Goal: Transaction & Acquisition: Purchase product/service

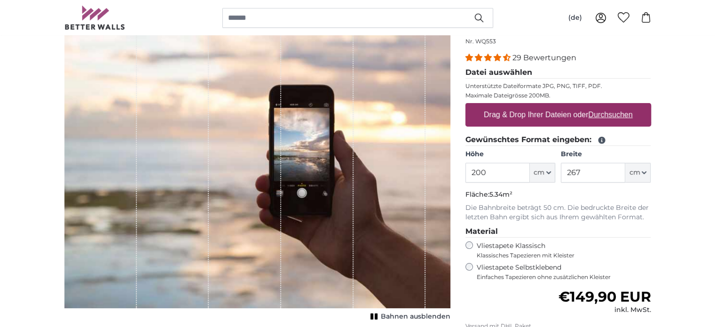
scroll to position [141, 0]
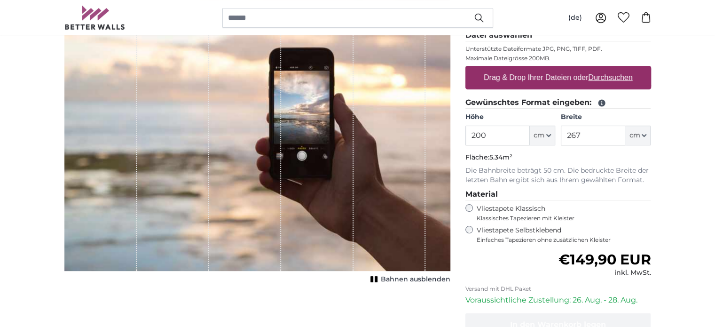
drag, startPoint x: 496, startPoint y: 134, endPoint x: 429, endPoint y: 137, distance: 66.8
click at [429, 137] on product-detail "Abbrechen Bild zuschneiden Bahnen ausblenden Eigenes Foto als Tapete Nr. WQ553 …" at bounding box center [358, 185] width 602 height 439
type input "60"
click at [605, 134] on input "267" at bounding box center [593, 136] width 64 height 20
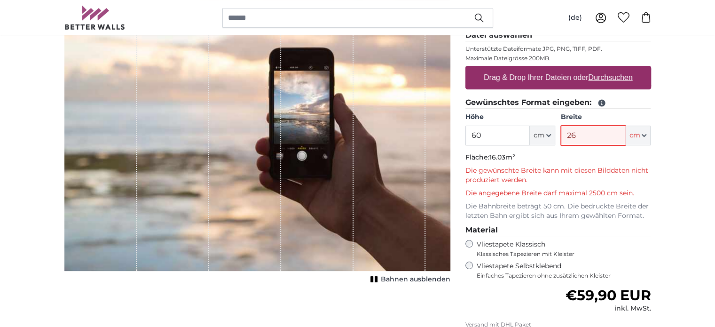
type input "2"
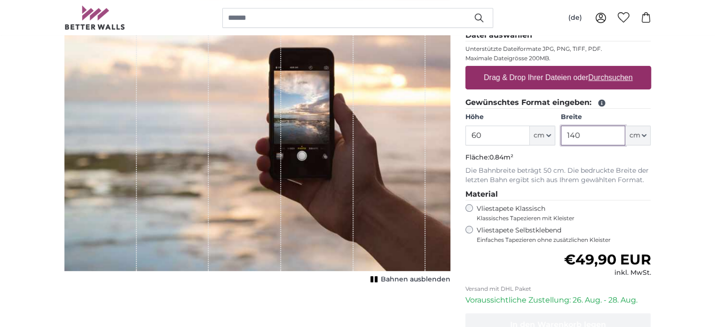
type input "140"
click at [461, 136] on div "Eigenes Foto als Tapete Nr. WQ553 29 Bewertungen Datei auswählen Unterstützte D…" at bounding box center [558, 193] width 201 height 424
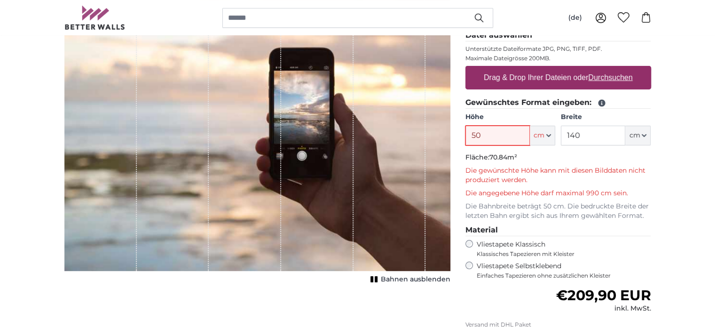
type input "5"
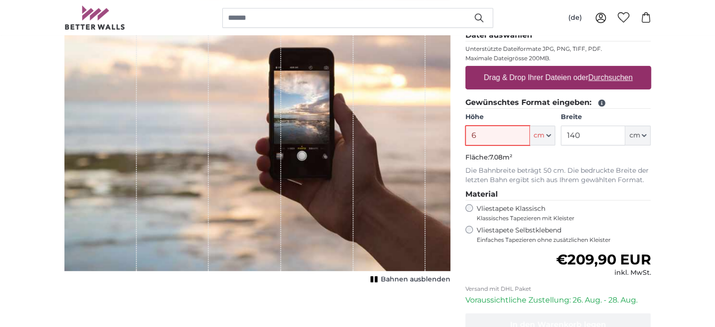
type input "60"
click at [610, 76] on u "Durchsuchen" at bounding box center [610, 77] width 44 height 8
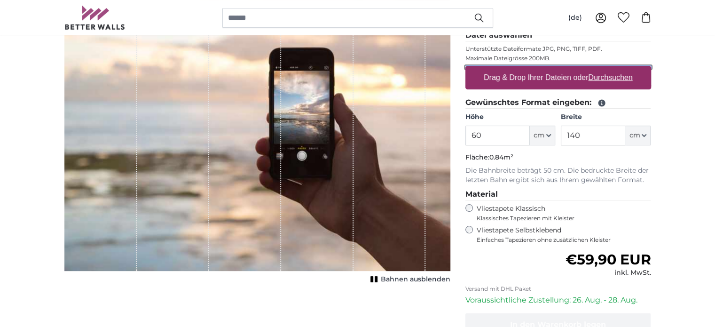
click at [610, 69] on input "Drag & Drop Ihrer Dateien oder Durchsuchen" at bounding box center [558, 67] width 186 height 3
drag, startPoint x: 611, startPoint y: 131, endPoint x: 679, endPoint y: 74, distance: 88.4
click at [617, 76] on u "Durchsuchen" at bounding box center [610, 77] width 44 height 8
click at [617, 69] on input "Drag & Drop Ihrer Dateien oder Durchsuchen" at bounding box center [558, 67] width 186 height 3
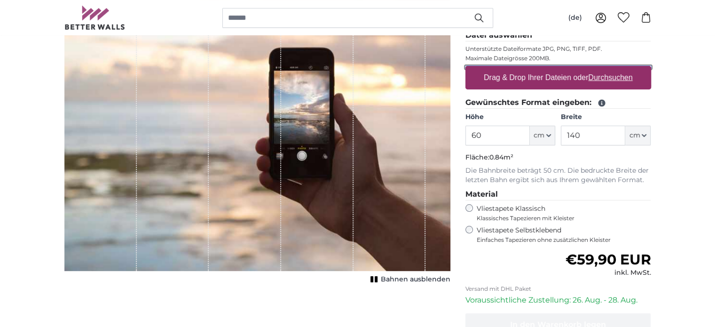
type input "**********"
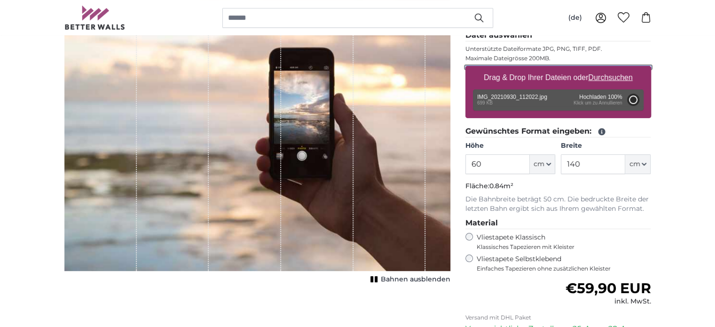
type input "156"
type input "312"
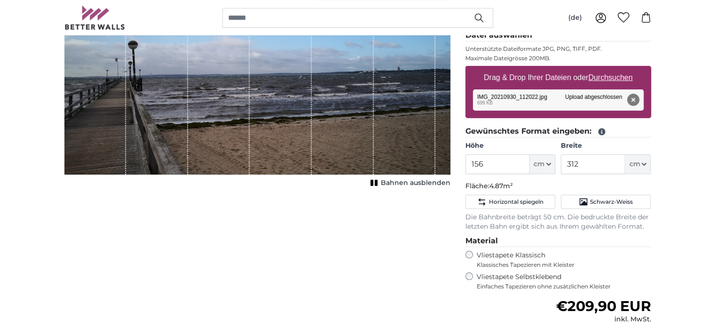
drag, startPoint x: 238, startPoint y: 256, endPoint x: 89, endPoint y: 282, distance: 151.3
click at [88, 284] on div "Abbrechen Bild zuschneiden Bahnen ausblenden" at bounding box center [257, 216] width 401 height 470
click at [515, 161] on input "156" at bounding box center [497, 164] width 64 height 20
drag, startPoint x: 486, startPoint y: 163, endPoint x: 451, endPoint y: 167, distance: 35.1
click at [451, 167] on product-detail "Abbrechen Bild zuschneiden Bahnen ausblenden Eigenes Foto als Tapete Nr. WQ553 …" at bounding box center [358, 208] width 602 height 485
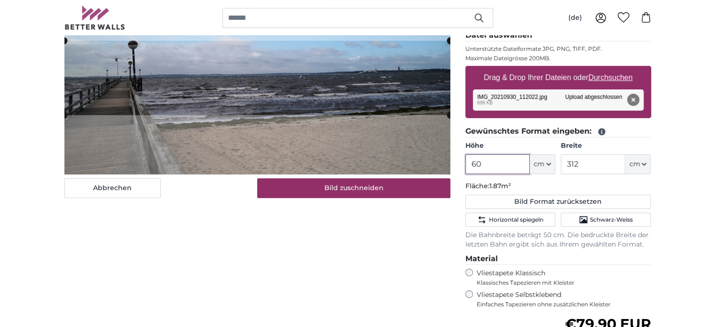
type input "60"
click at [619, 161] on input "312" at bounding box center [593, 164] width 64 height 20
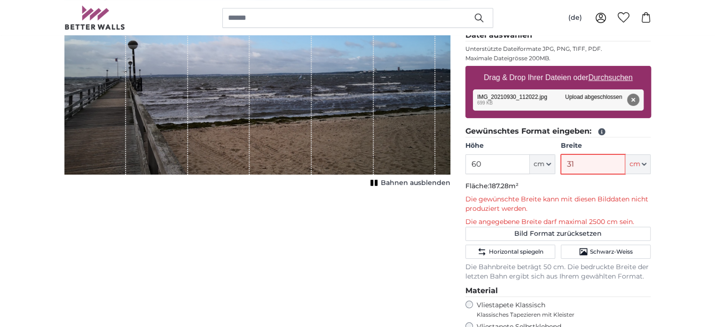
type input "3"
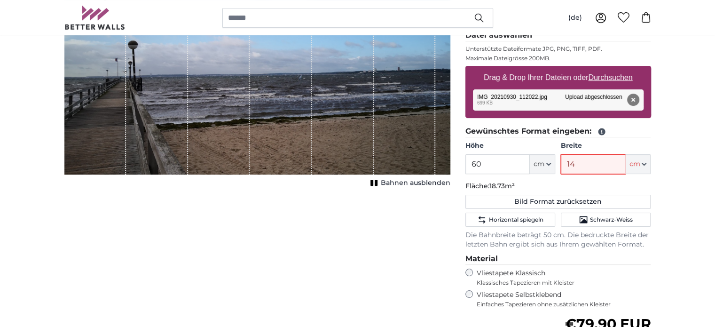
type input "140"
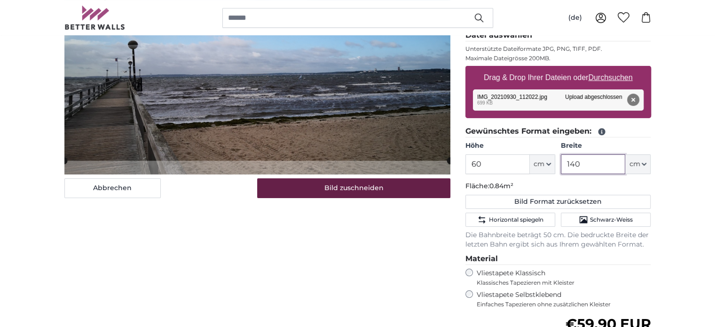
type input "140"
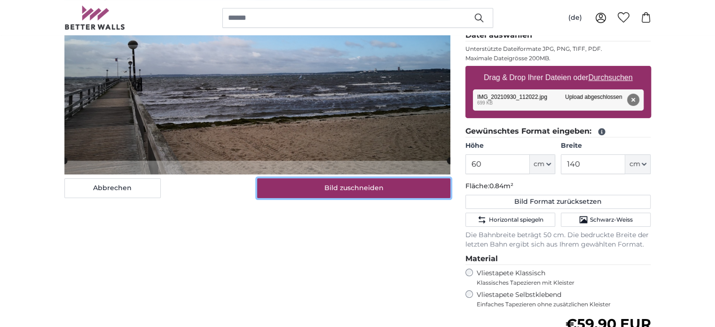
click at [355, 184] on button "Bild zuschneiden" at bounding box center [353, 188] width 193 height 20
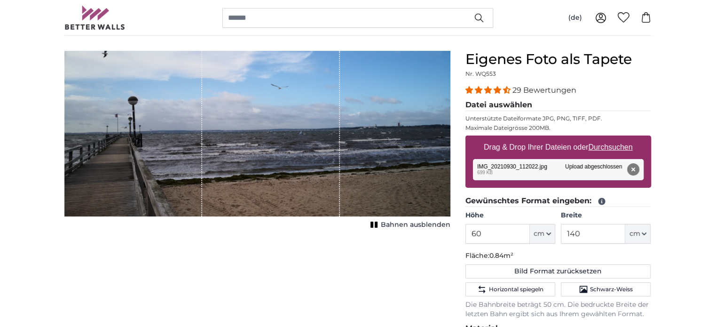
scroll to position [94, 0]
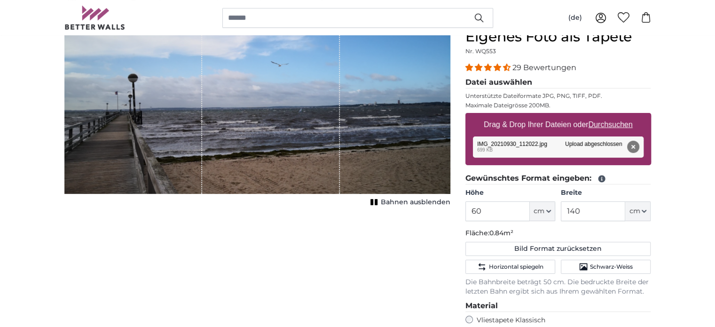
click at [283, 198] on div "Bahnen ausblenden" at bounding box center [257, 118] width 386 height 181
click at [282, 191] on div "1 of 1" at bounding box center [271, 111] width 138 height 166
click at [282, 166] on div "1 of 1" at bounding box center [271, 111] width 138 height 166
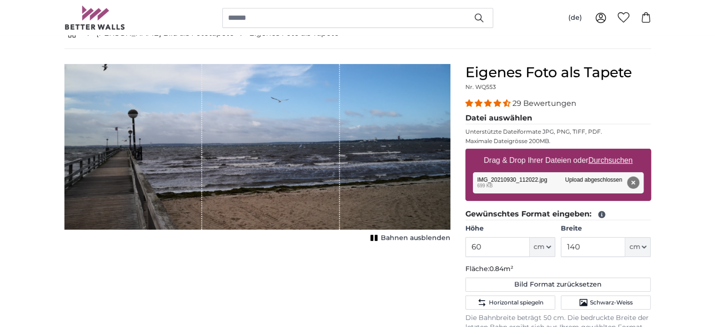
scroll to position [0, 0]
